Goal: Obtain resource: Download file/media

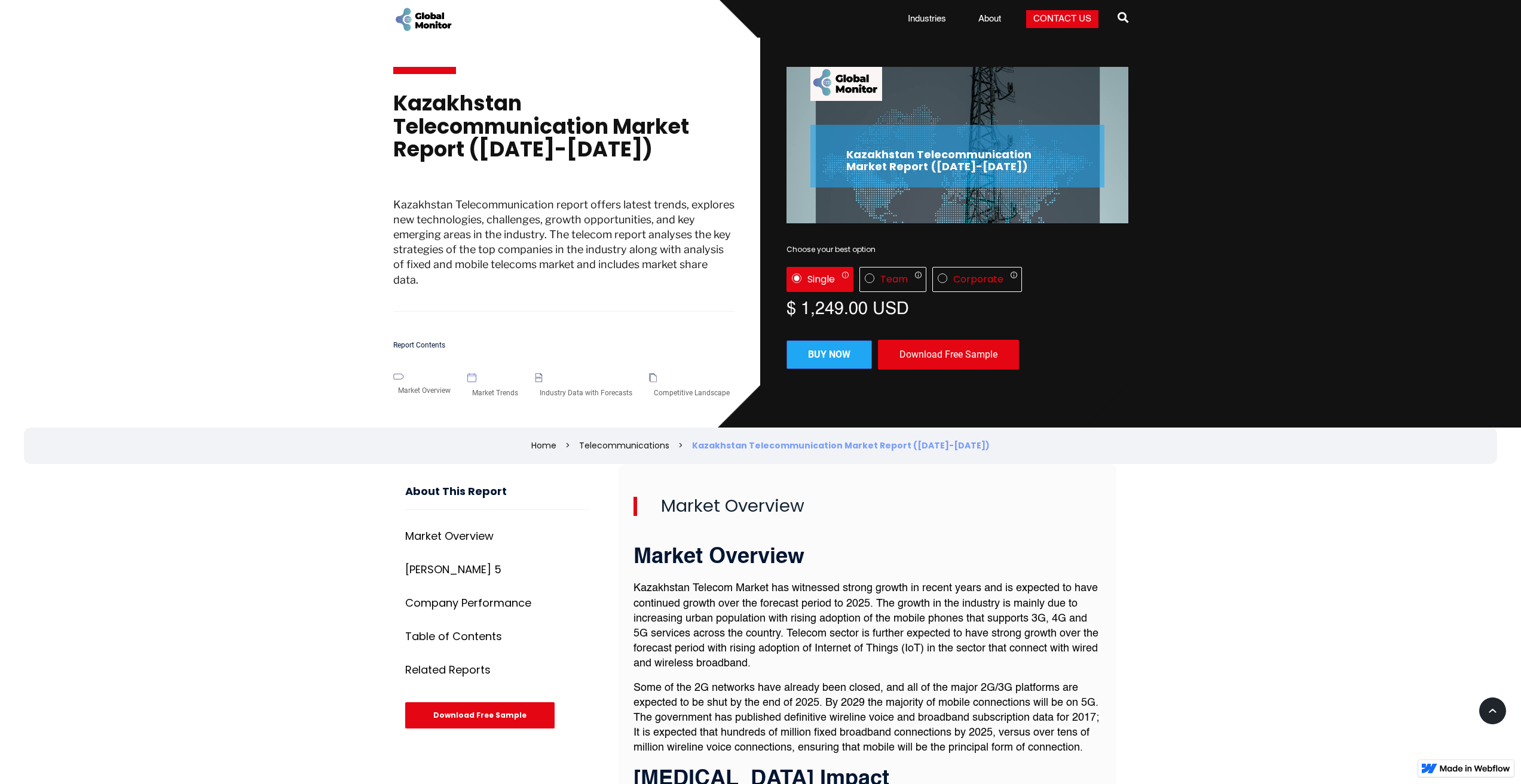
click at [914, 351] on div "Download Free Sample" at bounding box center [948, 354] width 141 height 30
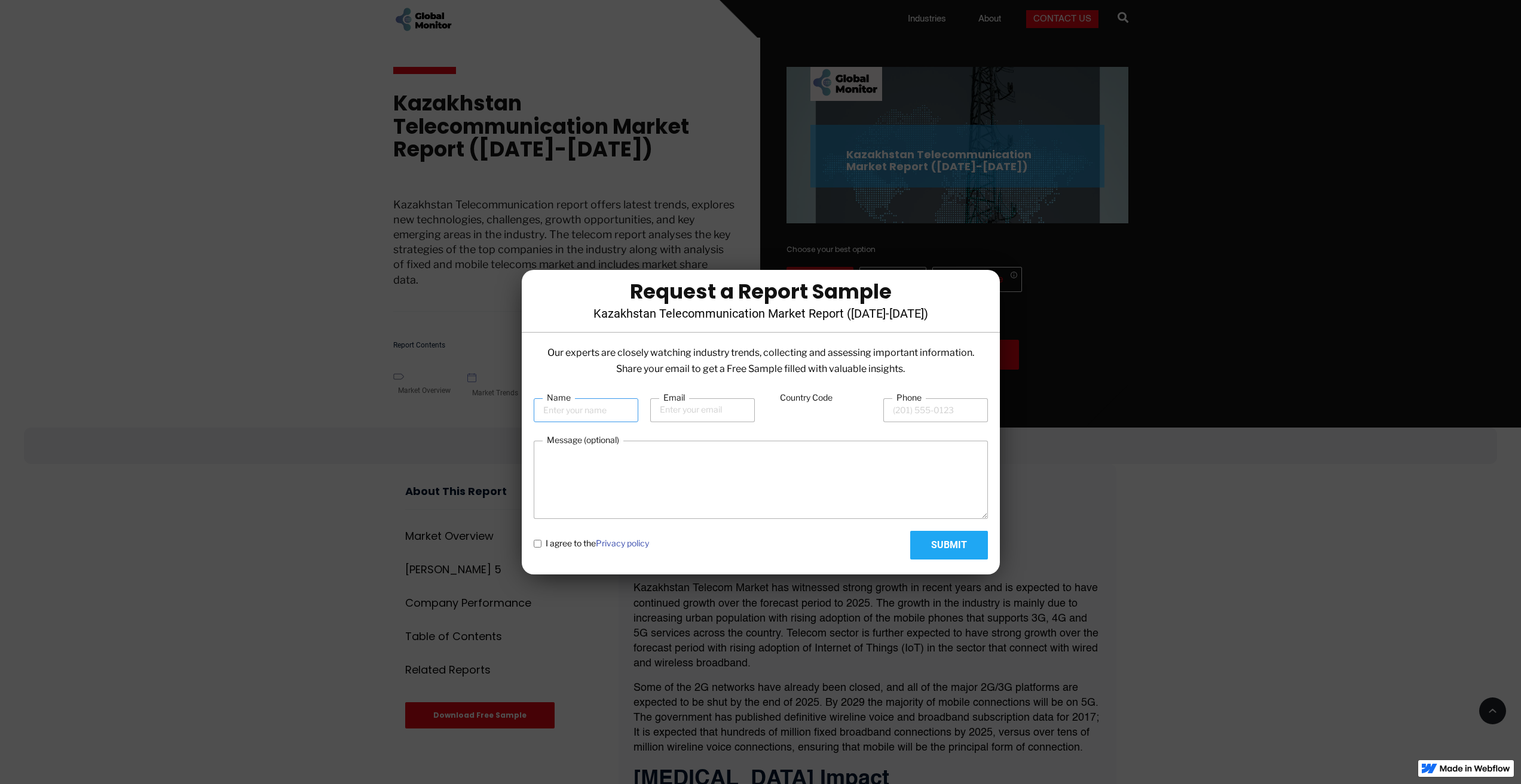
click at [612, 405] on input "Name" at bounding box center [586, 411] width 104 height 24
type input "д"
type input "l"
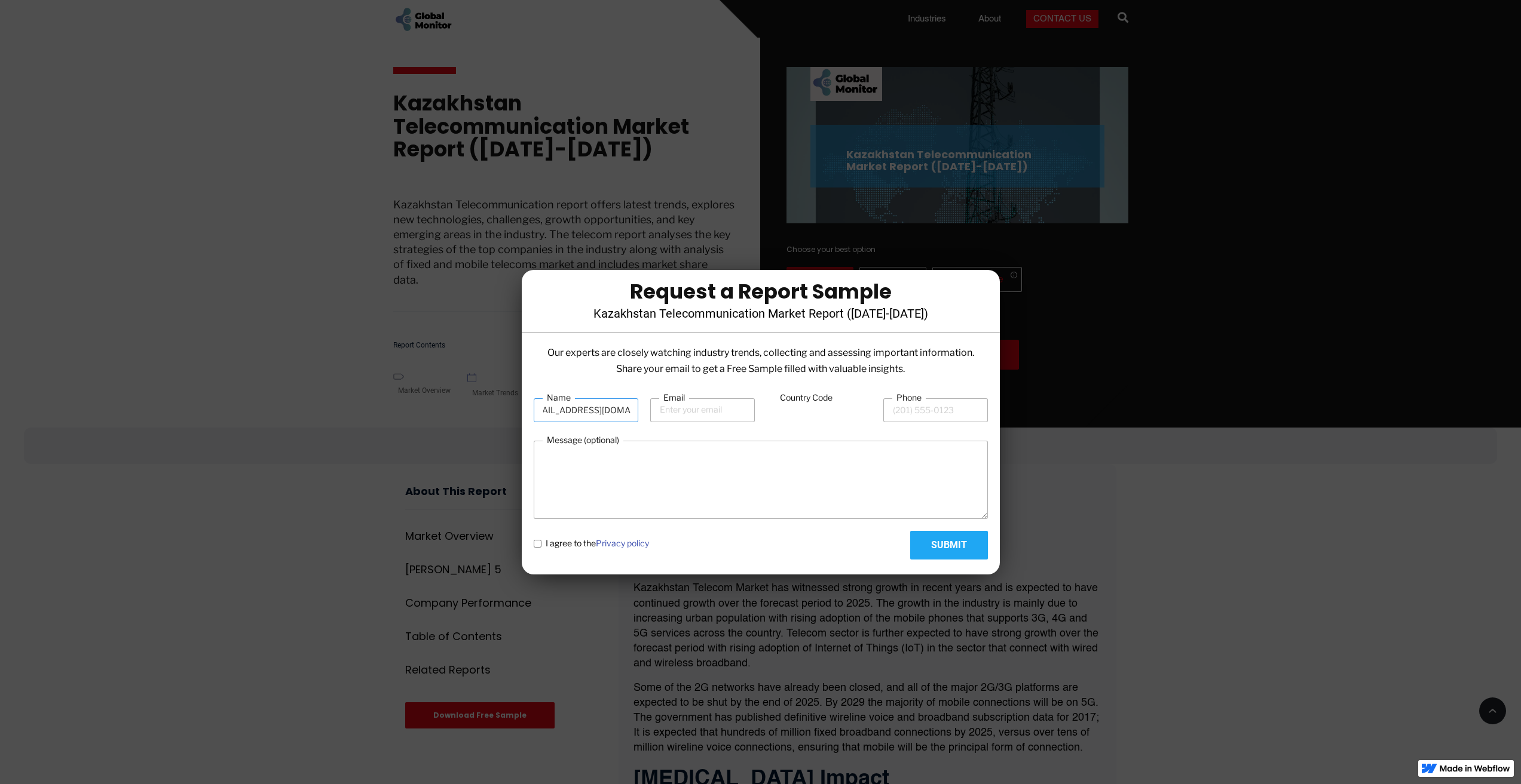
type input "[EMAIL_ADDRESS][DOMAIN_NAME]"
click at [697, 418] on input "Email" at bounding box center [702, 411] width 104 height 24
drag, startPoint x: 539, startPoint y: 411, endPoint x: 760, endPoint y: 405, distance: 221.1
click at [806, 415] on div "Name [EMAIL_ADDRESS][DOMAIN_NAME] Email Country Code Phone" at bounding box center [761, 410] width 454 height 36
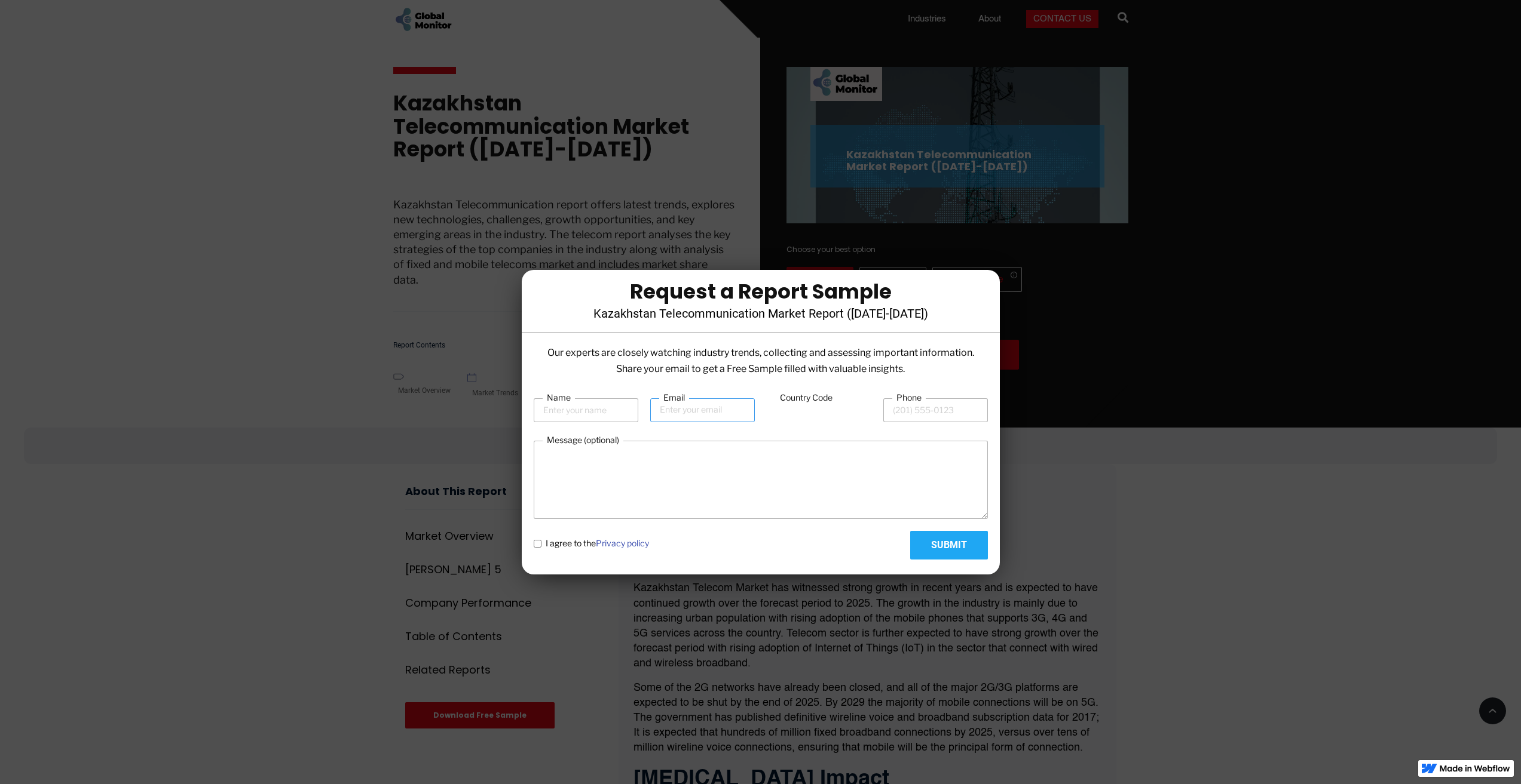
click at [713, 412] on input "Email" at bounding box center [702, 411] width 104 height 24
paste input "[EMAIL_ADDRESS][DOMAIN_NAME]"
type input "[EMAIL_ADDRESS][DOMAIN_NAME]"
drag, startPoint x: 563, startPoint y: 415, endPoint x: 561, endPoint y: 423, distance: 8.2
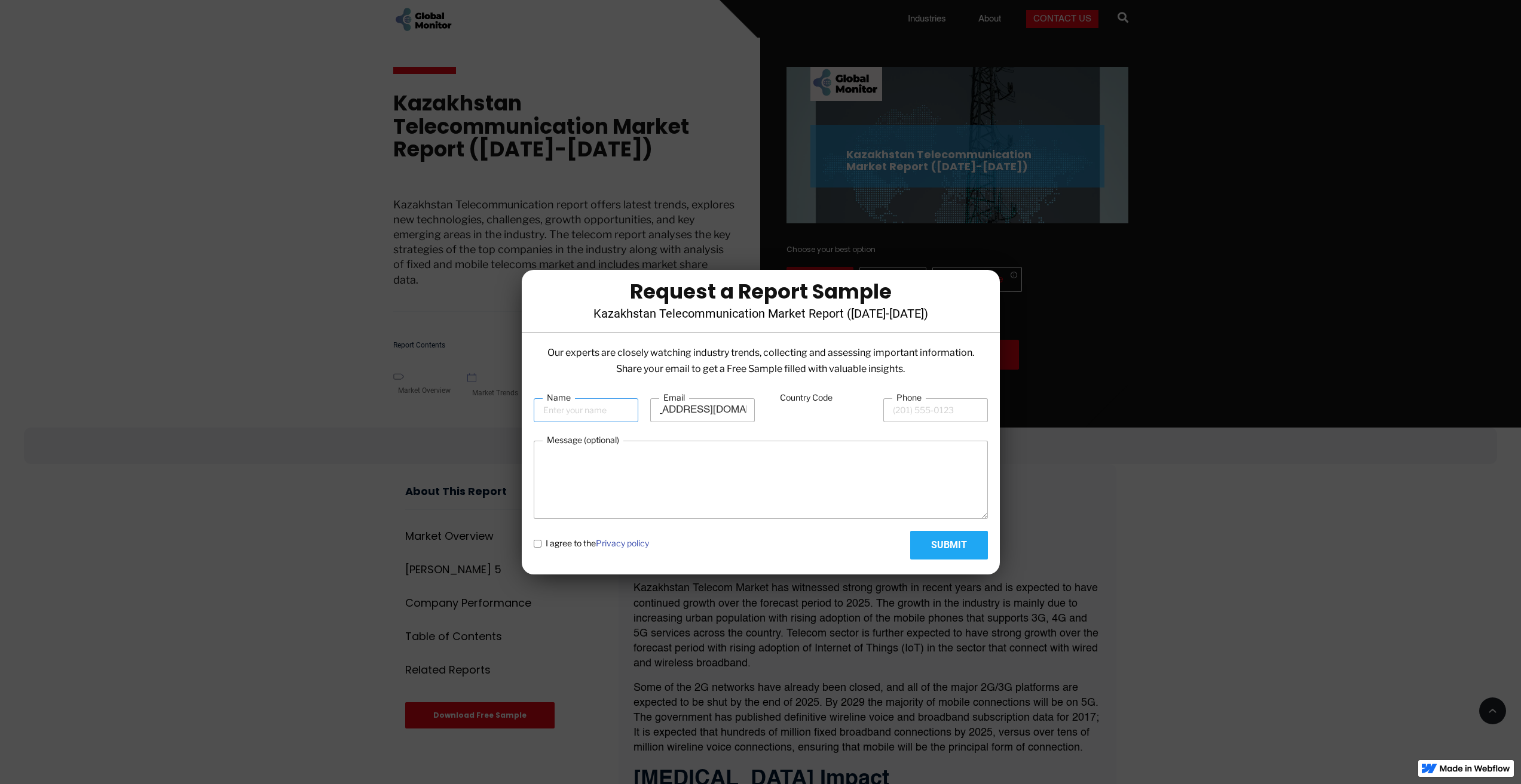
click at [563, 415] on input "Name" at bounding box center [586, 411] width 104 height 24
type input "[PERSON_NAME]"
click at [942, 421] on input "Phone" at bounding box center [935, 411] width 104 height 24
click at [798, 409] on input "Country Code" at bounding box center [819, 411] width 104 height 22
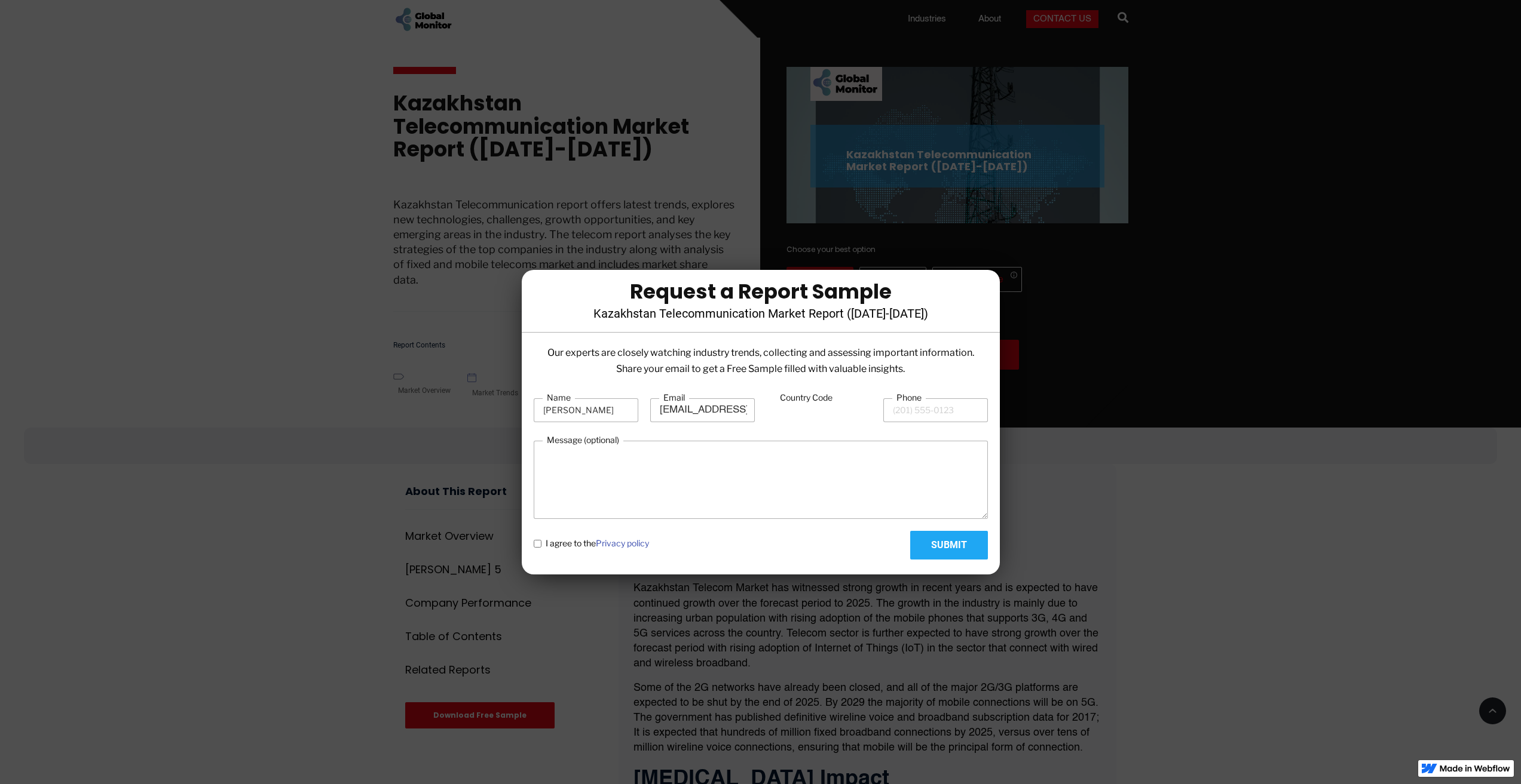
click at [798, 419] on input "Country Code" at bounding box center [819, 411] width 104 height 22
click at [920, 405] on input "Phone" at bounding box center [935, 411] width 104 height 24
click at [537, 541] on policy "I agree to the Privacy policy" at bounding box center [537, 543] width 8 height 8
checkbox policy "true"
click at [934, 545] on input "Submit" at bounding box center [949, 545] width 78 height 28
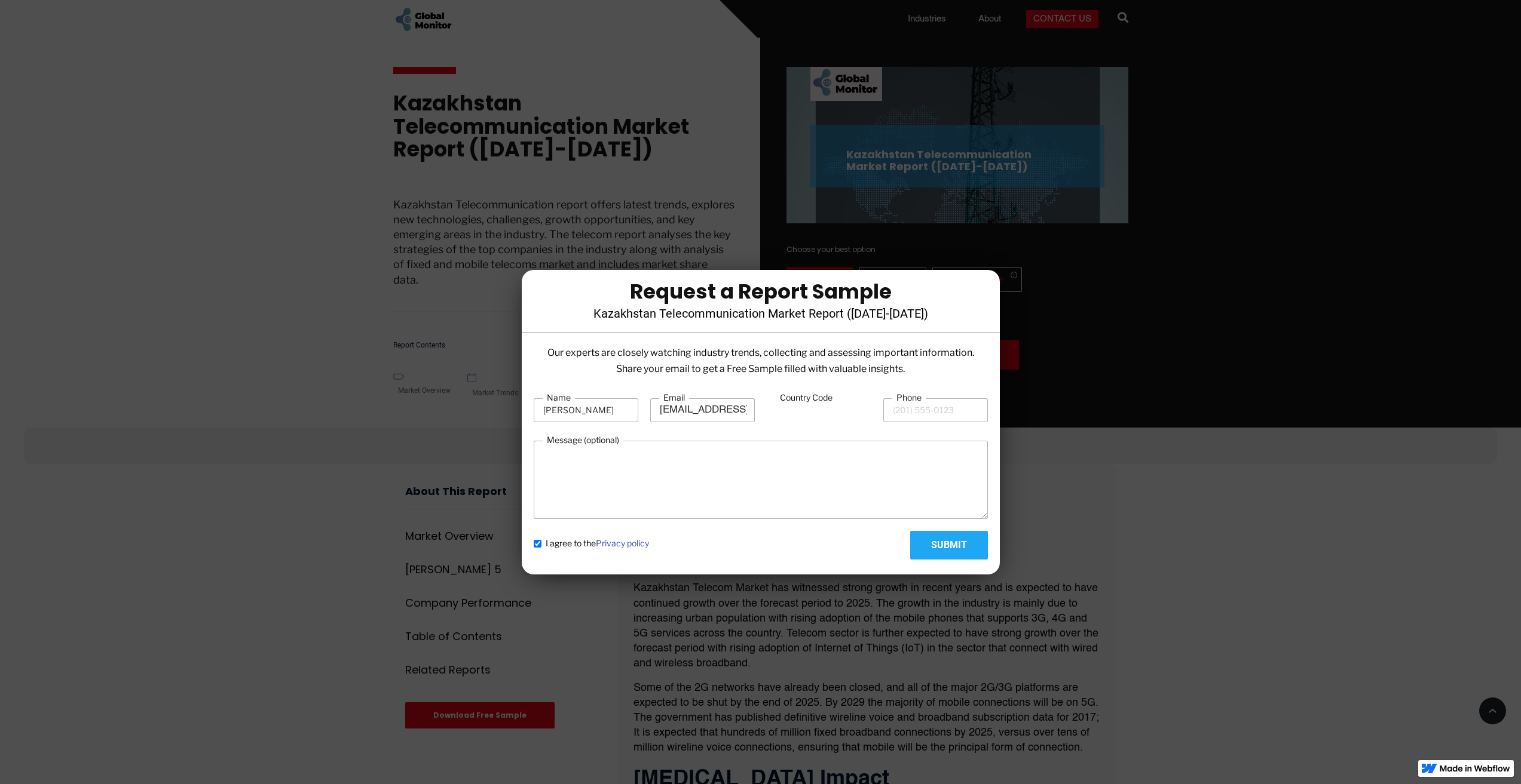
click at [776, 409] on input "Country Code" at bounding box center [819, 411] width 104 height 22
click at [778, 410] on input "Country Code" at bounding box center [819, 411] width 104 height 22
click at [778, 407] on input "Country Code" at bounding box center [819, 411] width 104 height 22
click at [895, 409] on input "Phone" at bounding box center [935, 411] width 104 height 24
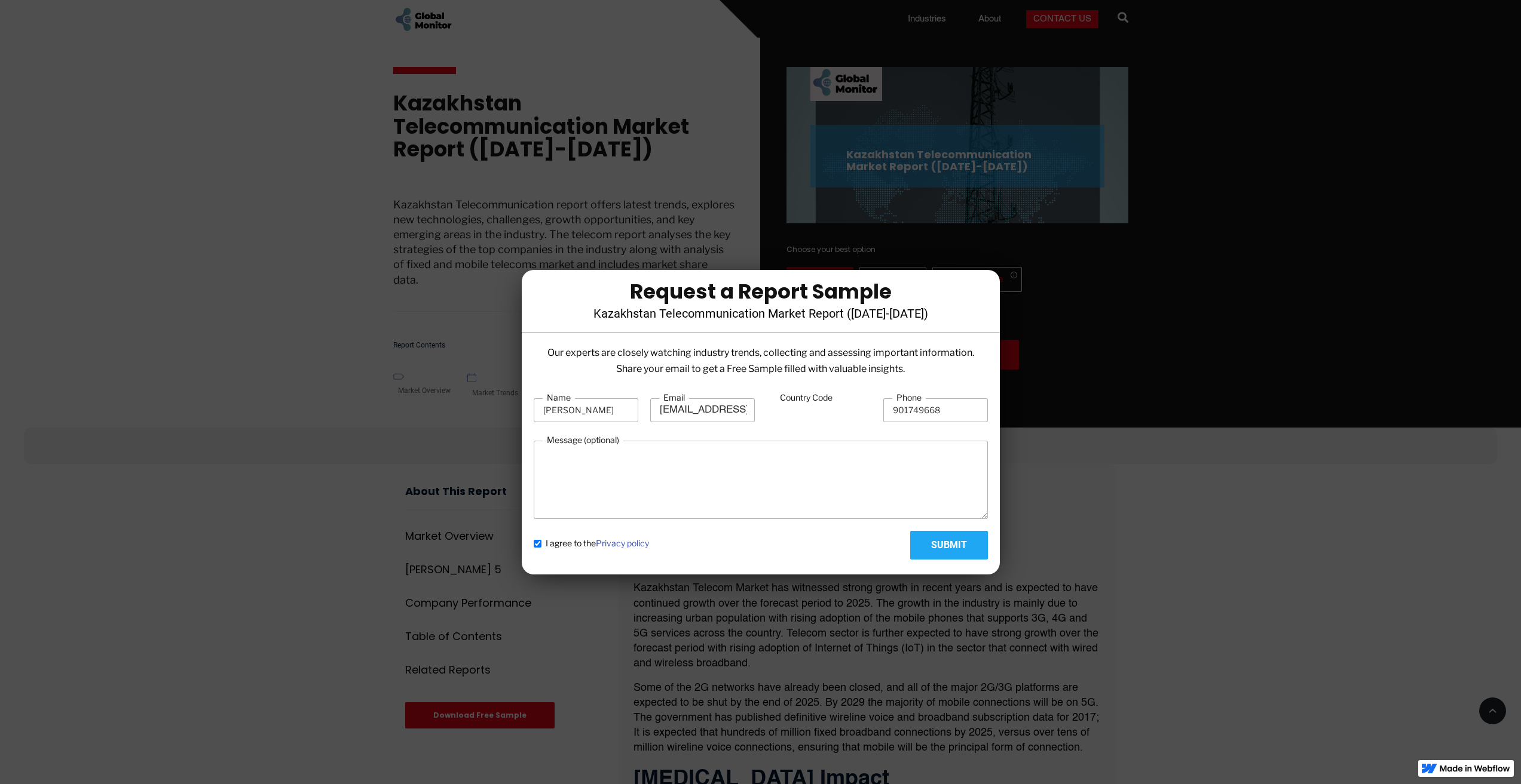
click at [965, 543] on input "Submit" at bounding box center [949, 545] width 78 height 28
click at [789, 423] on div "Country Code" at bounding box center [819, 410] width 104 height 36
drag, startPoint x: 807, startPoint y: 404, endPoint x: 809, endPoint y: 392, distance: 12.2
click at [808, 400] on label "Country Code" at bounding box center [806, 398] width 61 height 12
click at [808, 400] on input "Country Code" at bounding box center [819, 411] width 104 height 22
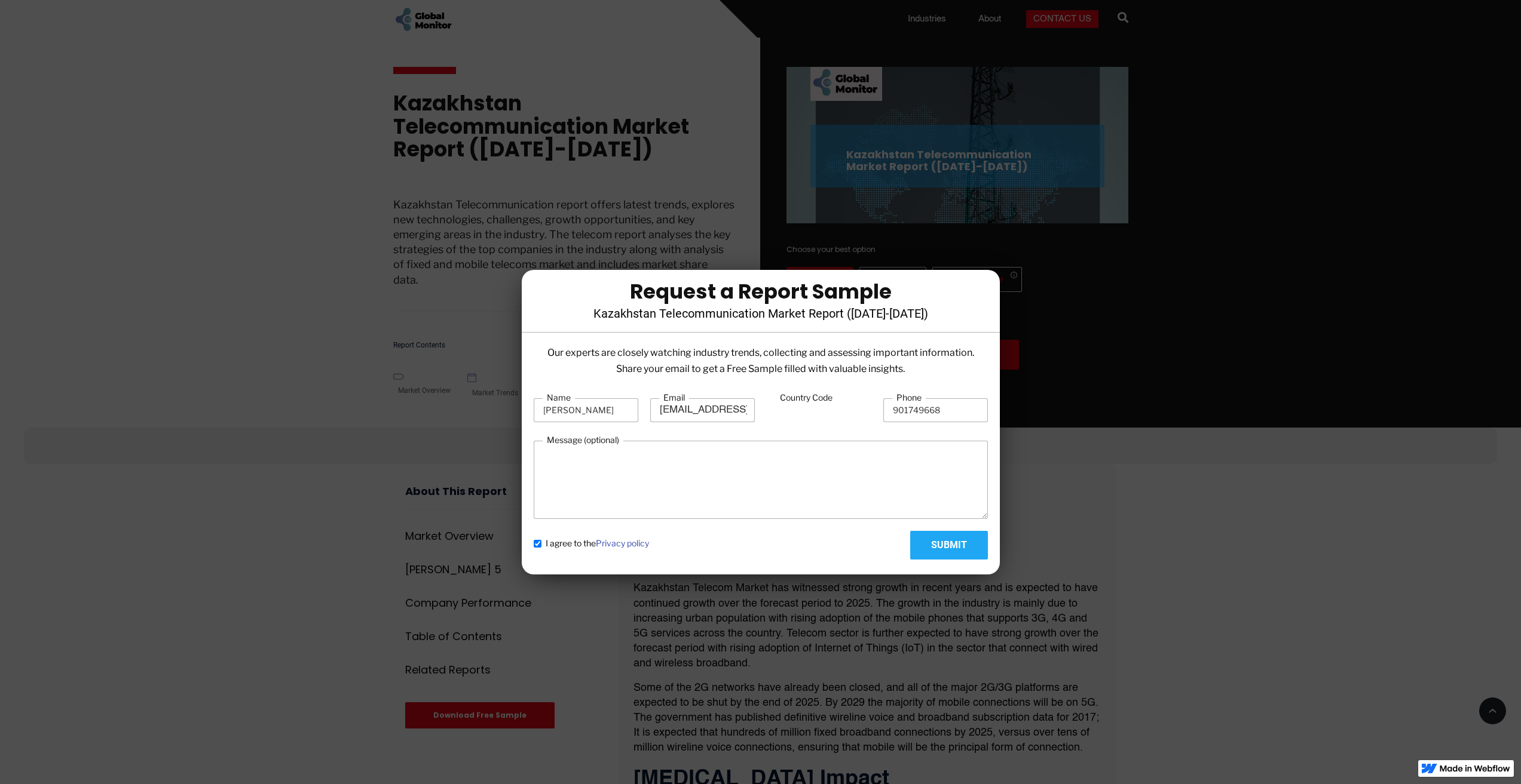
click at [809, 392] on label "Country Code" at bounding box center [806, 398] width 61 height 12
click at [809, 399] on input "Country Code" at bounding box center [819, 411] width 104 height 22
click at [809, 392] on label "Country Code" at bounding box center [806, 398] width 61 height 12
click at [809, 399] on input "Country Code" at bounding box center [819, 411] width 104 height 22
click at [808, 409] on input "Country Code" at bounding box center [819, 411] width 104 height 22
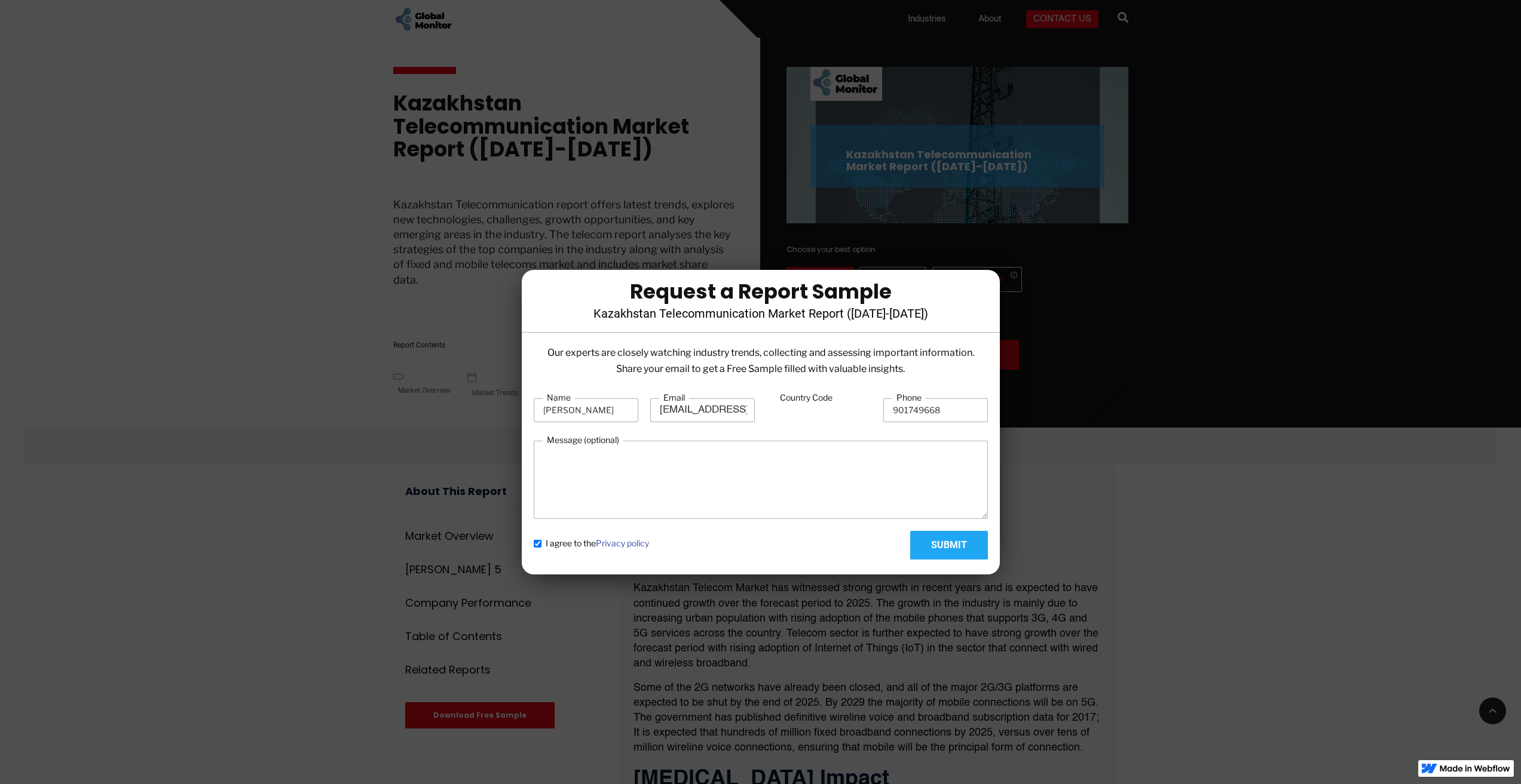
click at [806, 415] on input "Country Code" at bounding box center [819, 411] width 104 height 22
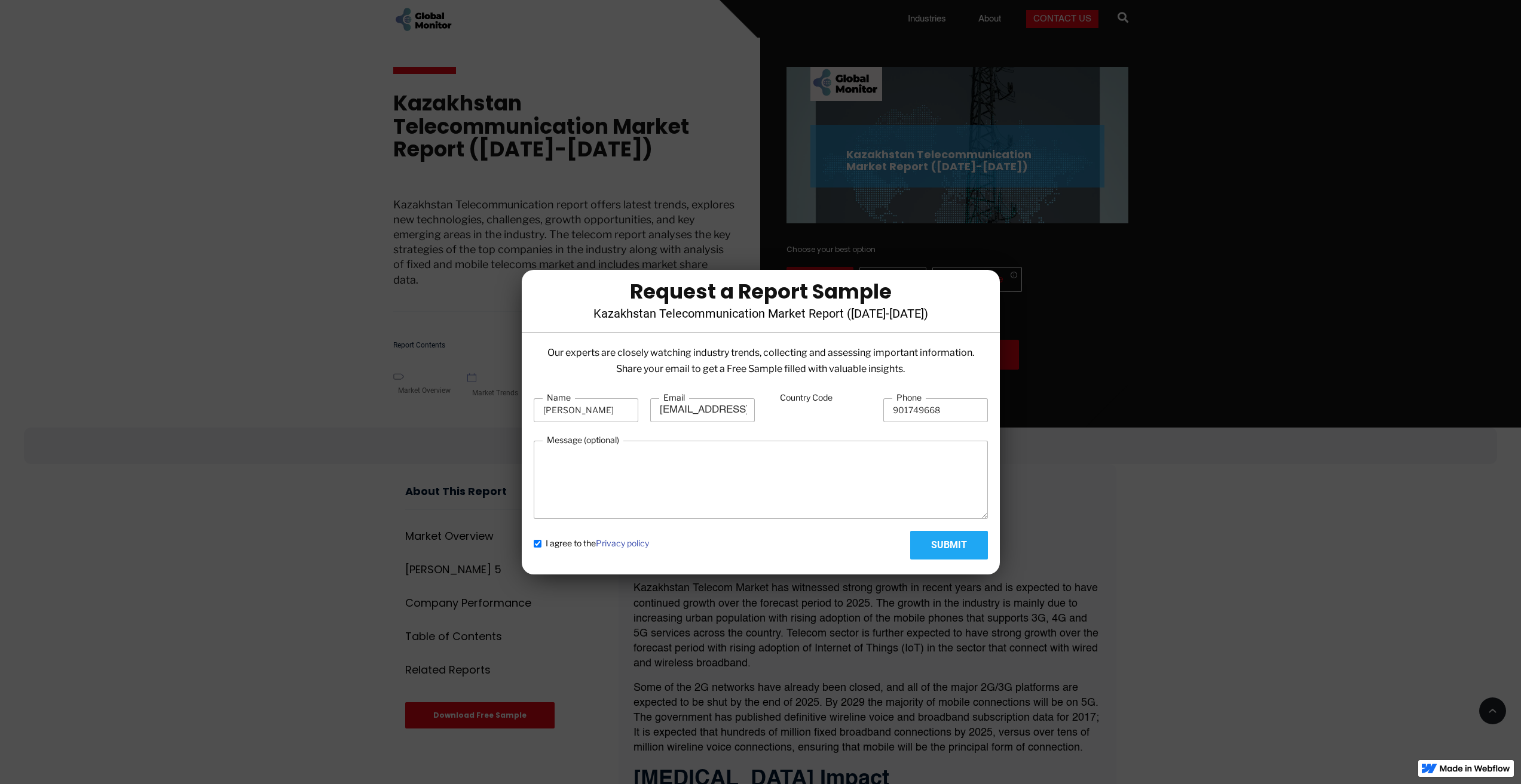
click at [804, 416] on input "Country Code" at bounding box center [819, 411] width 104 height 22
click at [801, 416] on input "Country Code" at bounding box center [819, 411] width 104 height 22
click at [800, 416] on input "Country Code" at bounding box center [819, 411] width 104 height 22
drag, startPoint x: 798, startPoint y: 415, endPoint x: 780, endPoint y: 410, distance: 18.7
click at [780, 410] on input "Country Code" at bounding box center [819, 411] width 104 height 22
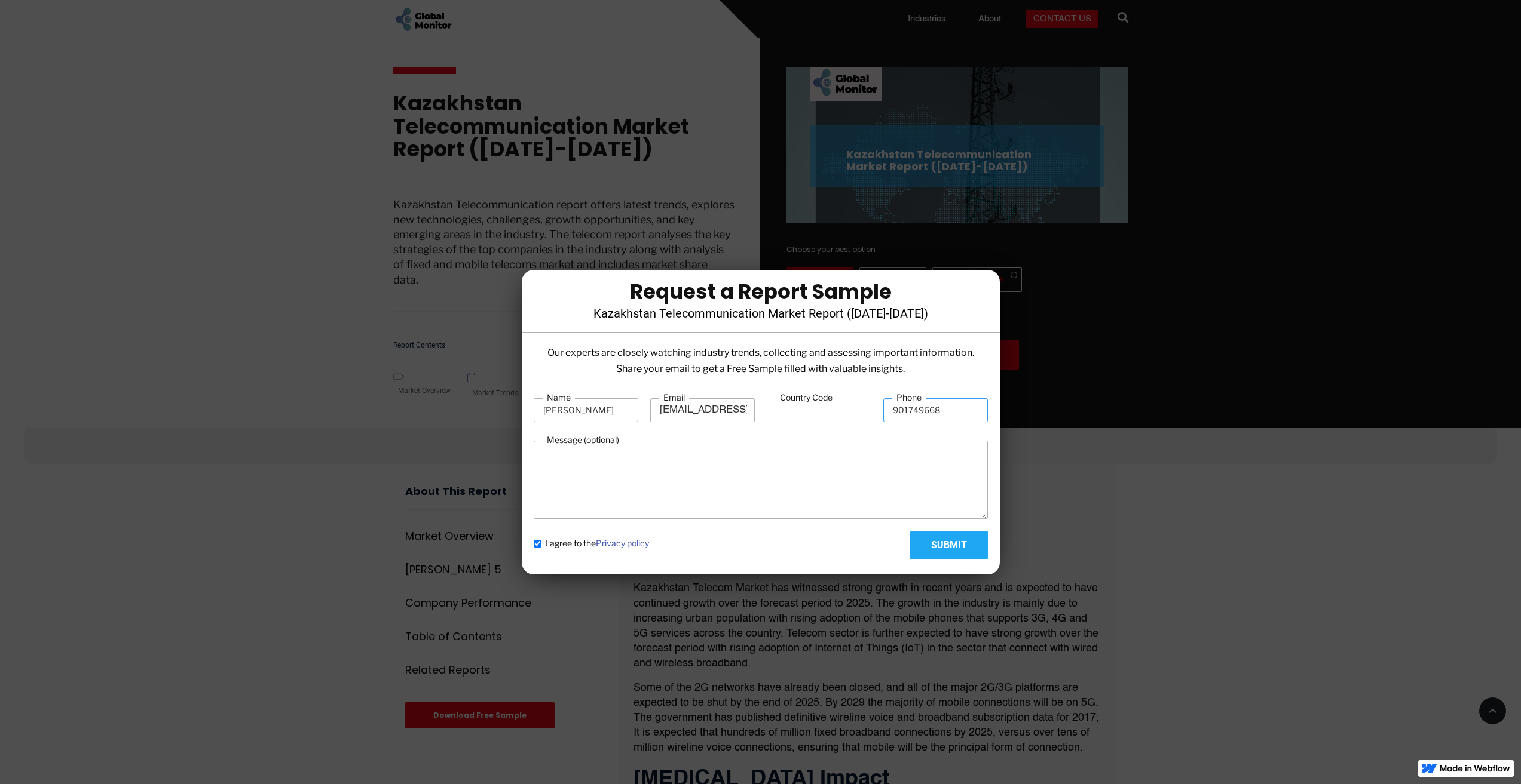
click at [889, 410] on input "901749668" at bounding box center [935, 411] width 104 height 24
click at [907, 406] on input "(901749668" at bounding box center [935, 411] width 104 height 24
type input "[PHONE_NUMBER]"
click at [951, 549] on input "Submit" at bounding box center [949, 545] width 78 height 28
click at [951, 549] on input "Submit" at bounding box center [949, 545] width 78 height 28
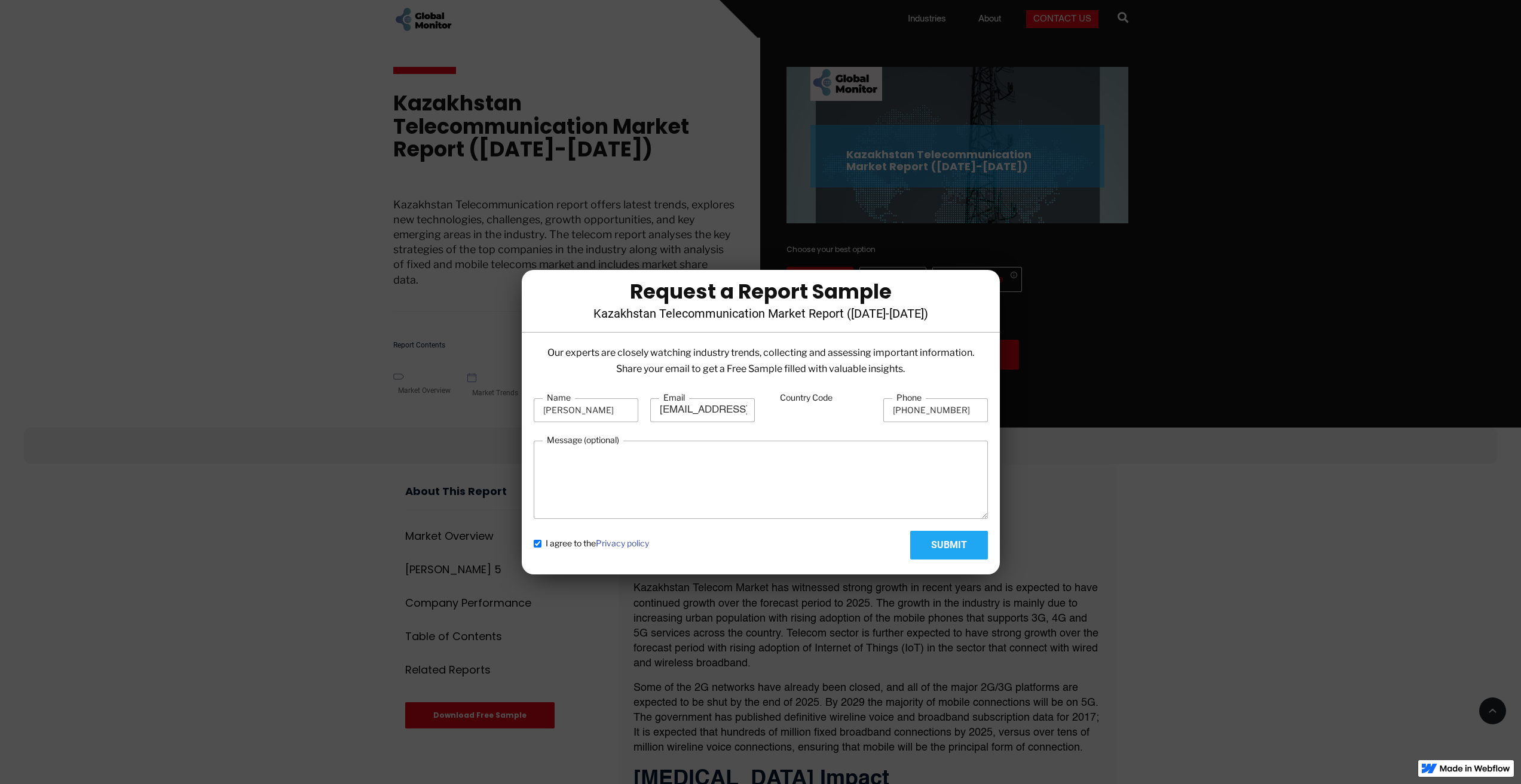
click at [951, 547] on input "Submit" at bounding box center [949, 545] width 78 height 28
click at [791, 392] on div "Our experts are closely watching industry trends, collecting and assessing impo…" at bounding box center [761, 457] width 478 height 224
click at [792, 396] on label "Country Code" at bounding box center [806, 398] width 61 height 12
click at [792, 399] on input "Country Code" at bounding box center [819, 411] width 104 height 22
click at [761, 452] on textarea "j" at bounding box center [761, 480] width 454 height 78
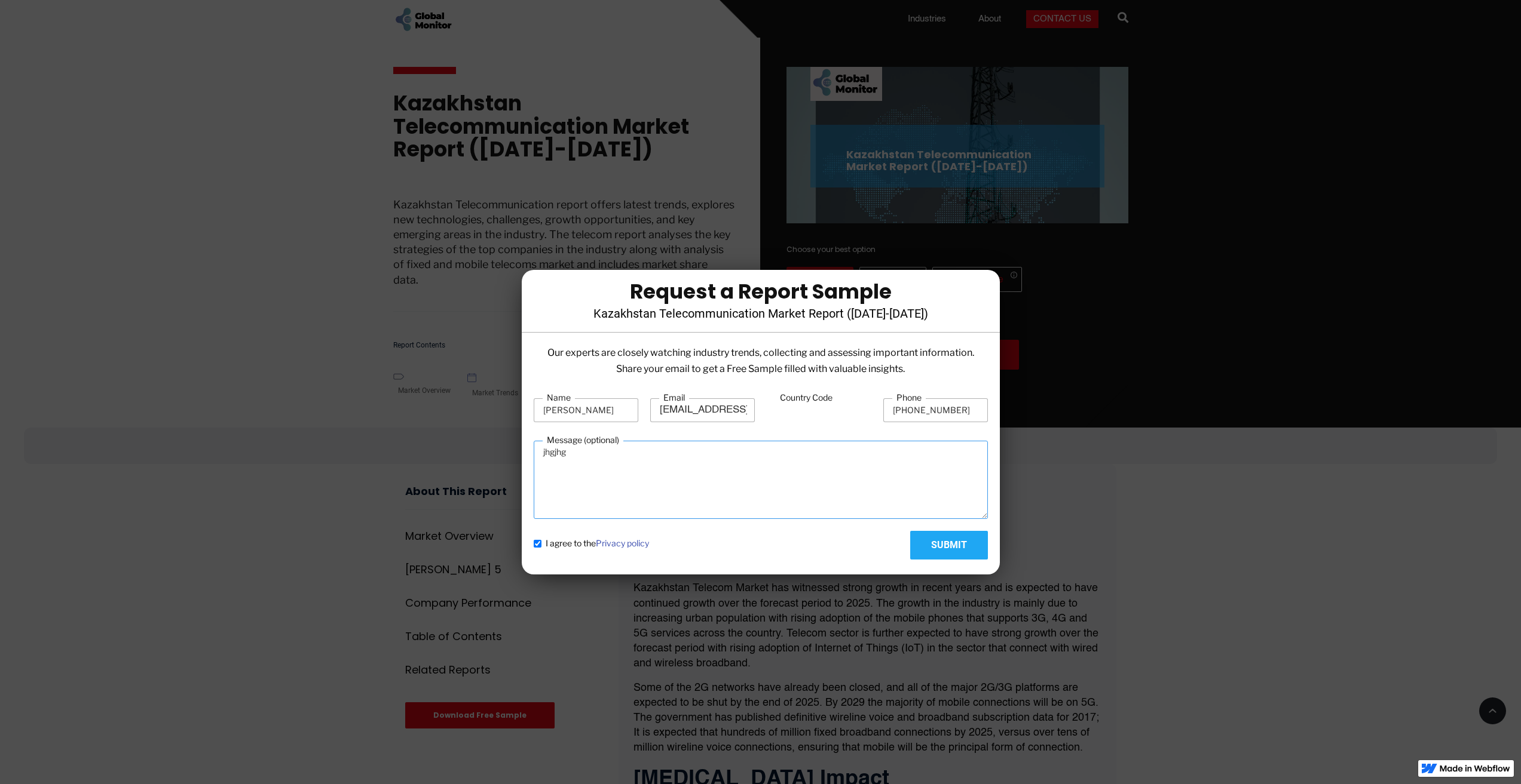
type textarea "jhgjhg"
click at [956, 543] on input "Submit" at bounding box center [949, 545] width 78 height 28
drag, startPoint x: 854, startPoint y: 368, endPoint x: 814, endPoint y: 357, distance: 41.5
click at [852, 367] on p "Our experts are closely watching industry trends, collecting and assessing impo…" at bounding box center [761, 361] width 454 height 32
drag, startPoint x: 774, startPoint y: 355, endPoint x: 726, endPoint y: 352, distance: 48.1
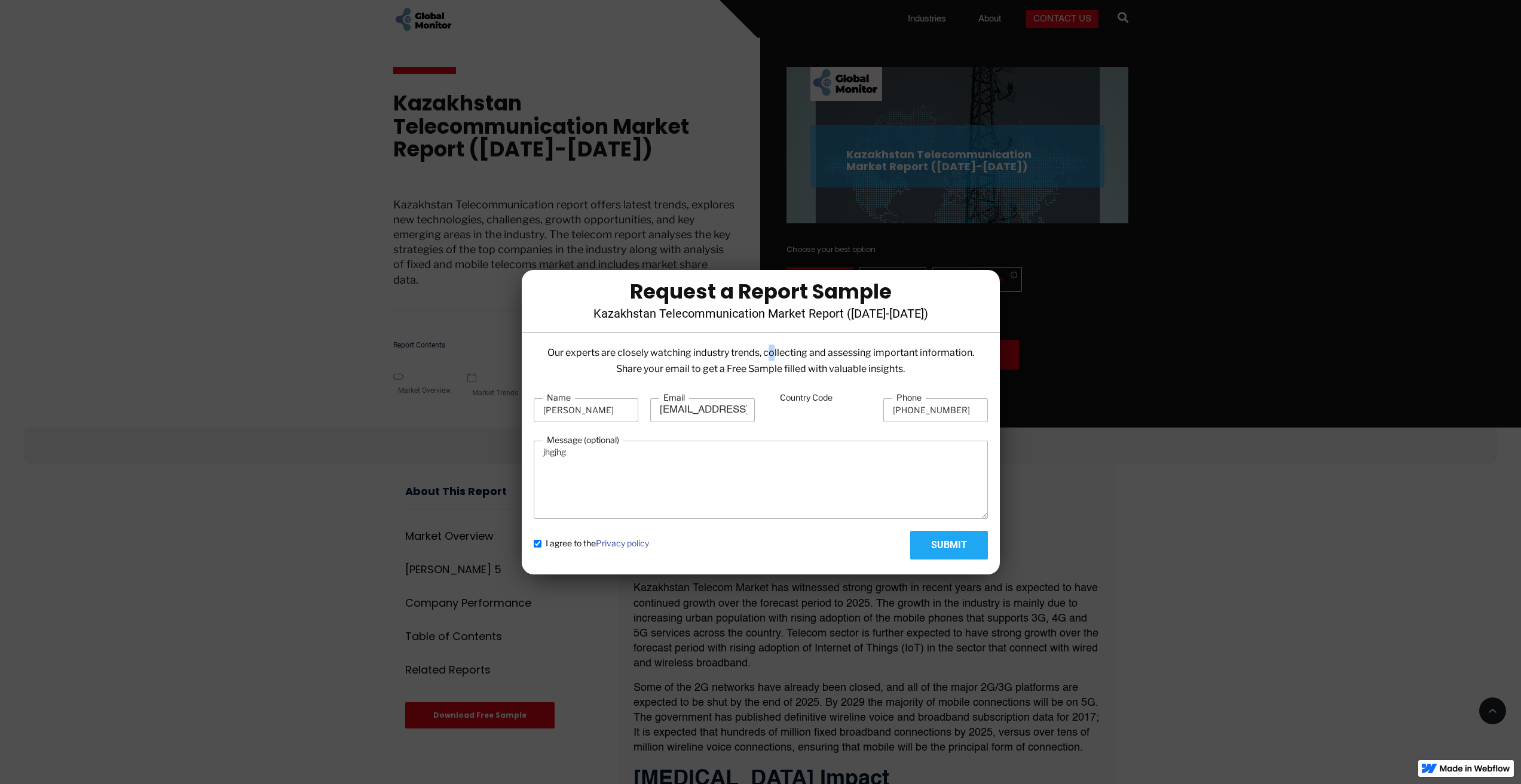
click at [764, 358] on p "Our experts are closely watching industry trends, collecting and assessing impo…" at bounding box center [761, 361] width 454 height 32
drag, startPoint x: 713, startPoint y: 354, endPoint x: 665, endPoint y: 345, distance: 48.8
click at [707, 354] on p "Our experts are closely watching industry trends, collecting and assessing impo…" at bounding box center [761, 361] width 454 height 32
drag, startPoint x: 664, startPoint y: 345, endPoint x: 619, endPoint y: 342, distance: 45.1
click at [629, 344] on div "Request a Report Sample Kazakhstan Telecommunication Market Report ([DATE]-[DAT…" at bounding box center [761, 425] width 478 height 286
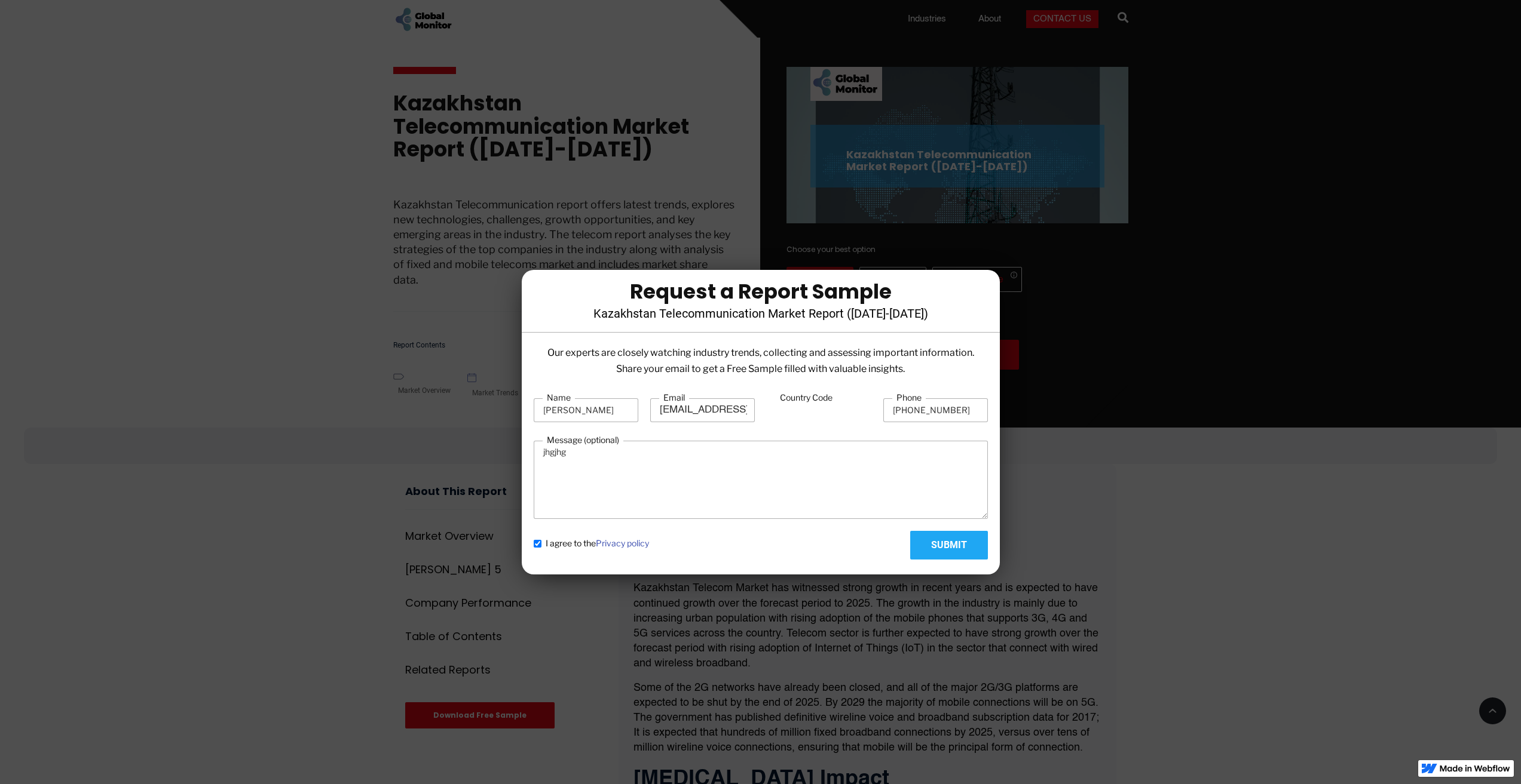
drag, startPoint x: 610, startPoint y: 341, endPoint x: 1424, endPoint y: 102, distance: 848.4
click at [614, 337] on div "Request a Report Sample Kazakhstan Telecommunication Market Report ([DATE]-[DAT…" at bounding box center [761, 425] width 478 height 286
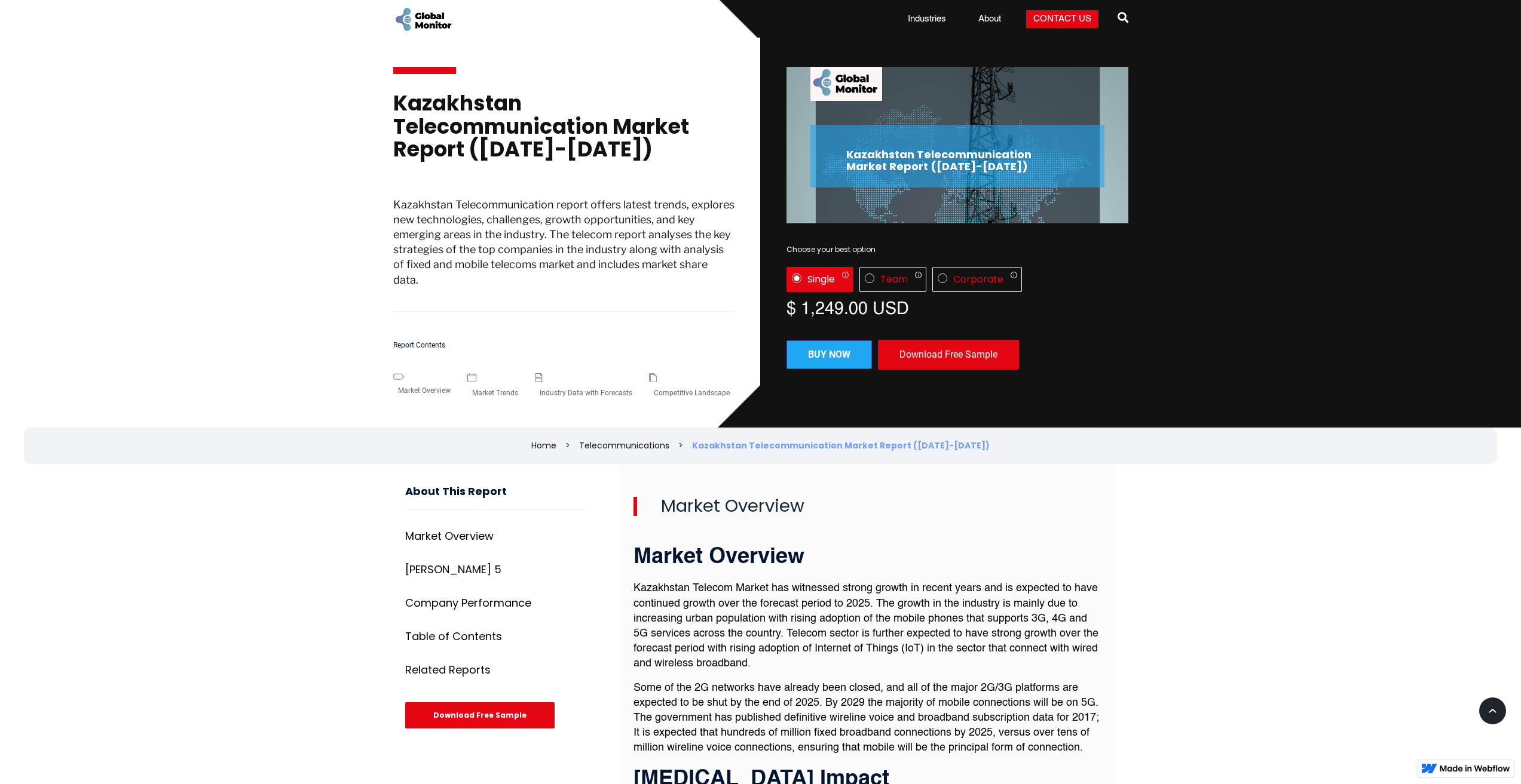
click at [902, 615] on p "Kazakhstan Telecom Market has witnessed strong growth in recent years and is ex…" at bounding box center [867, 626] width 468 height 91
click at [889, 283] on div "Team" at bounding box center [894, 279] width 28 height 12
click at [966, 279] on div "Corporate" at bounding box center [978, 279] width 50 height 12
click at [838, 285] on div "Single Only 1 user can access the report Up to 5 users can access the report Al…" at bounding box center [820, 279] width 67 height 25
click at [921, 353] on div "Download Free Sample" at bounding box center [948, 354] width 141 height 30
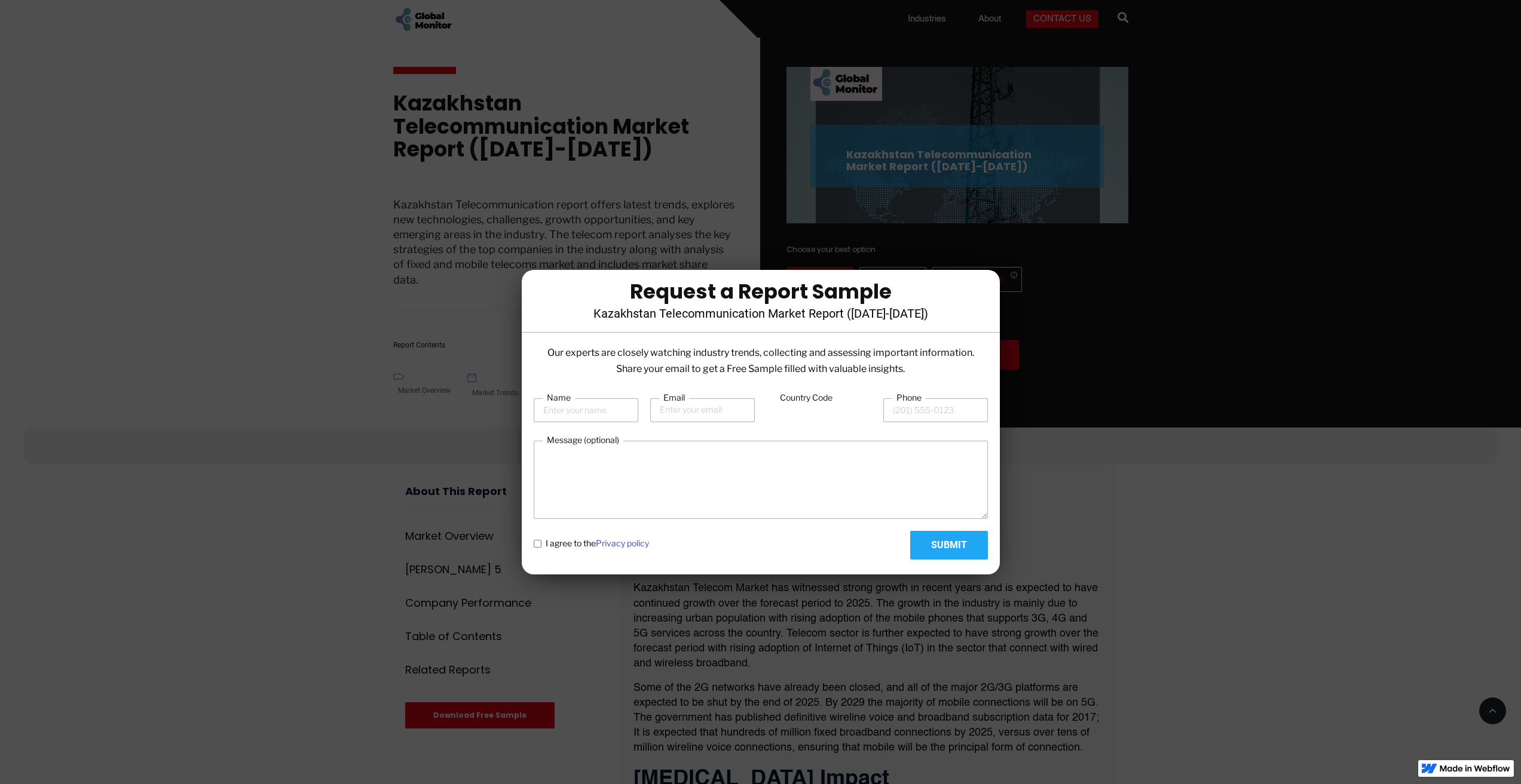
drag, startPoint x: 860, startPoint y: 407, endPoint x: 858, endPoint y: 412, distance: 5.4
click at [858, 412] on input "Country Code" at bounding box center [819, 411] width 104 height 22
click at [855, 415] on input "-1" at bounding box center [819, 411] width 104 height 22
drag, startPoint x: 855, startPoint y: 415, endPoint x: 808, endPoint y: 410, distance: 47.3
type input "-2"
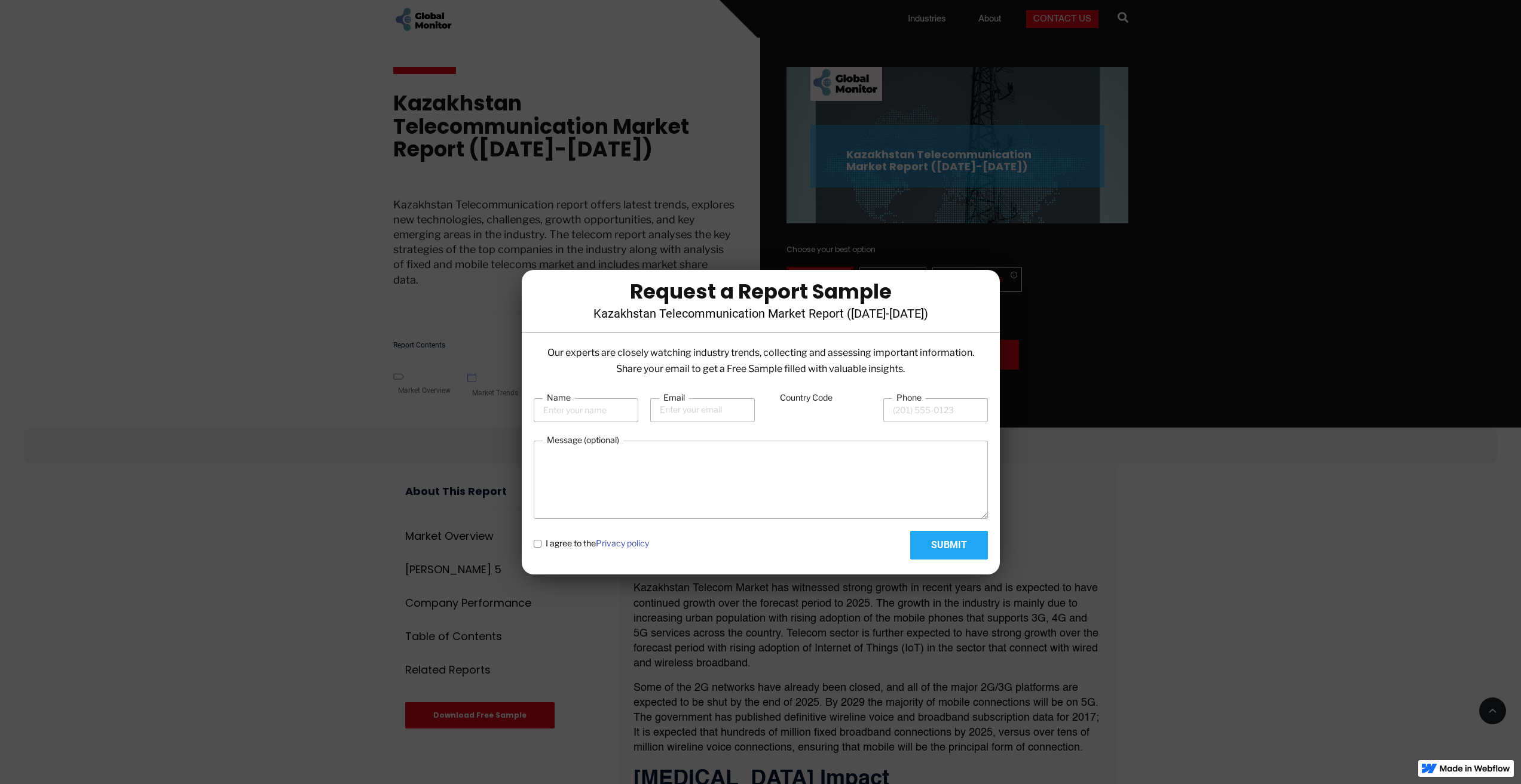
click at [841, 419] on input "-2" at bounding box center [819, 411] width 104 height 22
click at [808, 410] on input "-2" at bounding box center [819, 411] width 104 height 22
click at [806, 425] on div "Country Code -2" at bounding box center [819, 410] width 104 height 36
drag, startPoint x: 806, startPoint y: 425, endPoint x: 888, endPoint y: 327, distance: 127.8
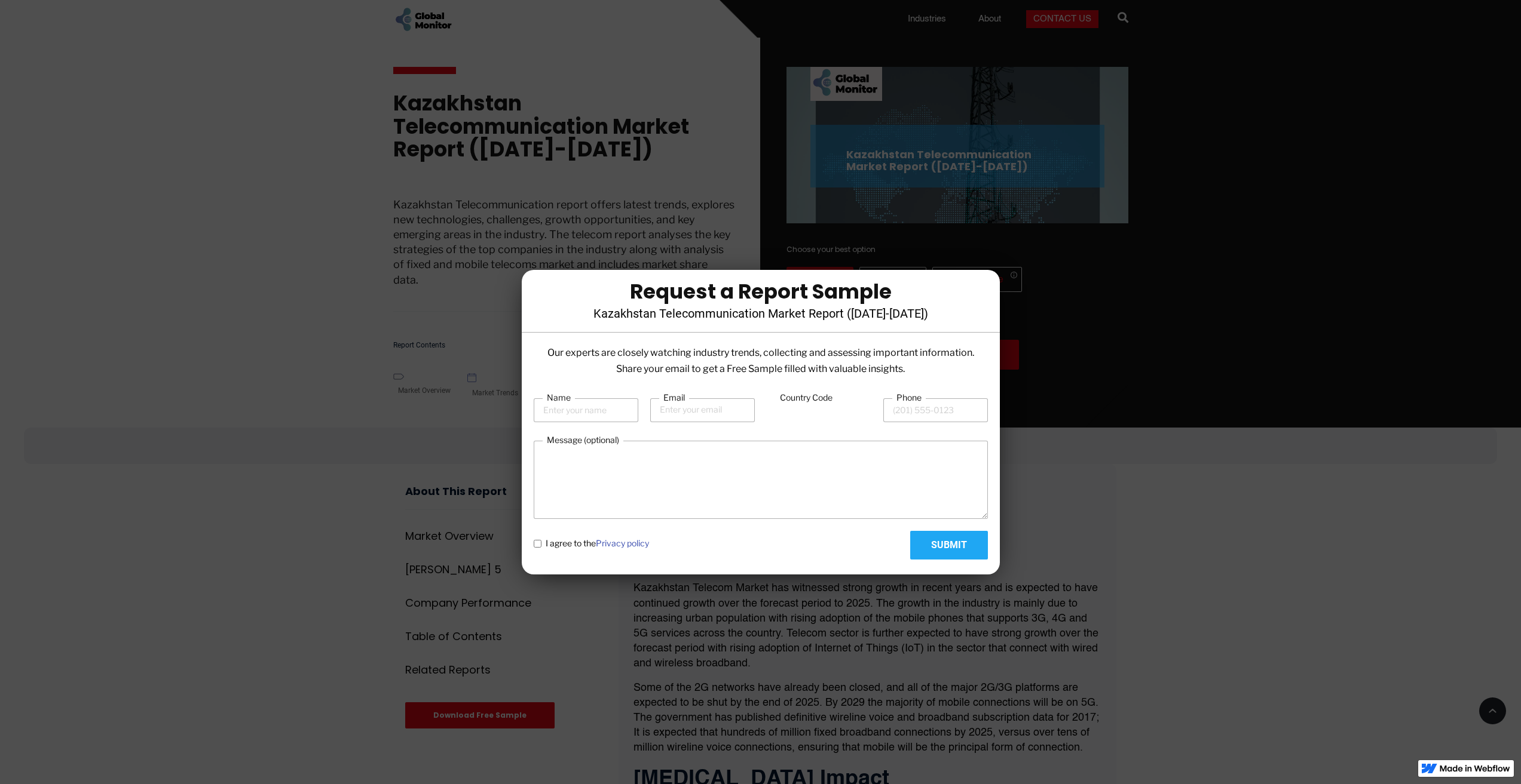
click at [805, 427] on div "Country Code -2" at bounding box center [819, 410] width 104 height 36
